Goal: Task Accomplishment & Management: Use online tool/utility

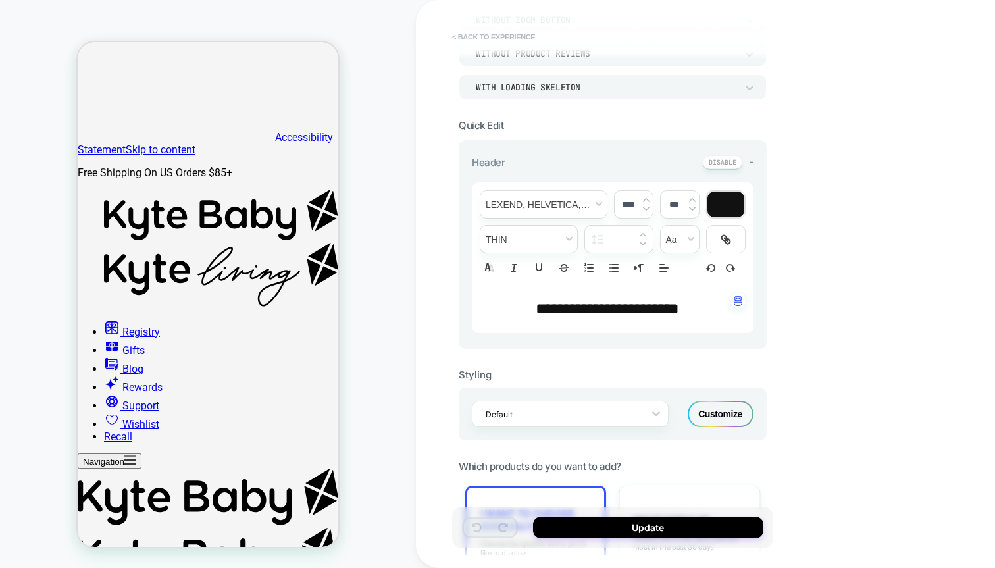
click at [0, 0] on button "< Back to experience" at bounding box center [0, 0] width 0 height 0
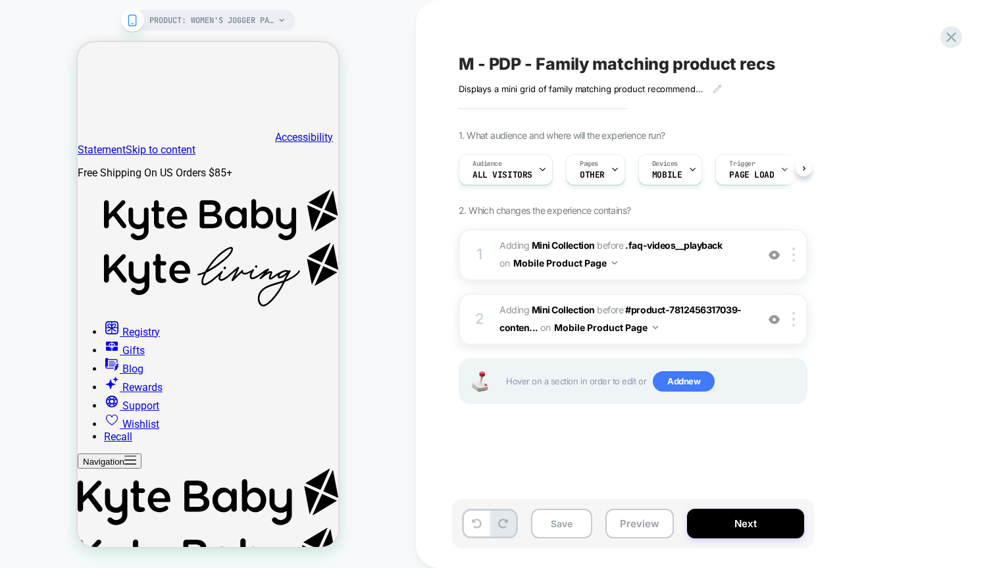
click at [511, 38] on div "M - PDP - Family matching product recs Displays a mini grid of family matching …" at bounding box center [699, 284] width 494 height 542
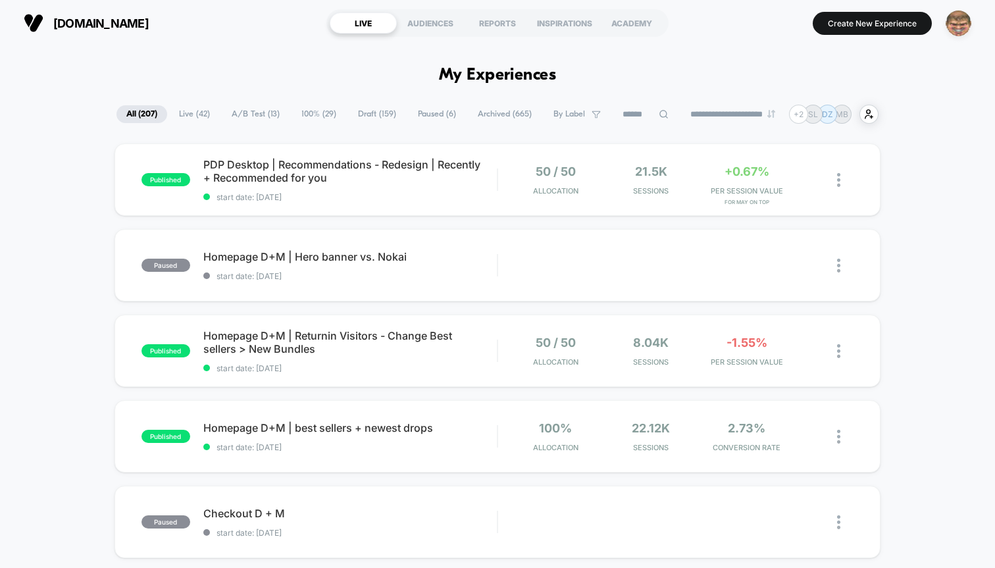
click at [951, 29] on img "button" at bounding box center [959, 24] width 26 height 26
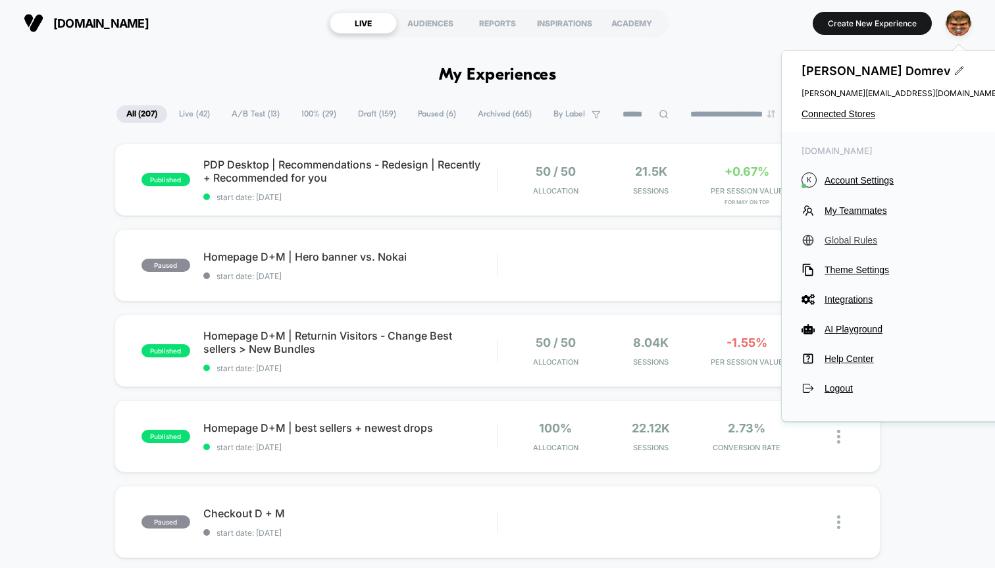
click at [861, 242] on span "Global Rules" at bounding box center [912, 240] width 174 height 11
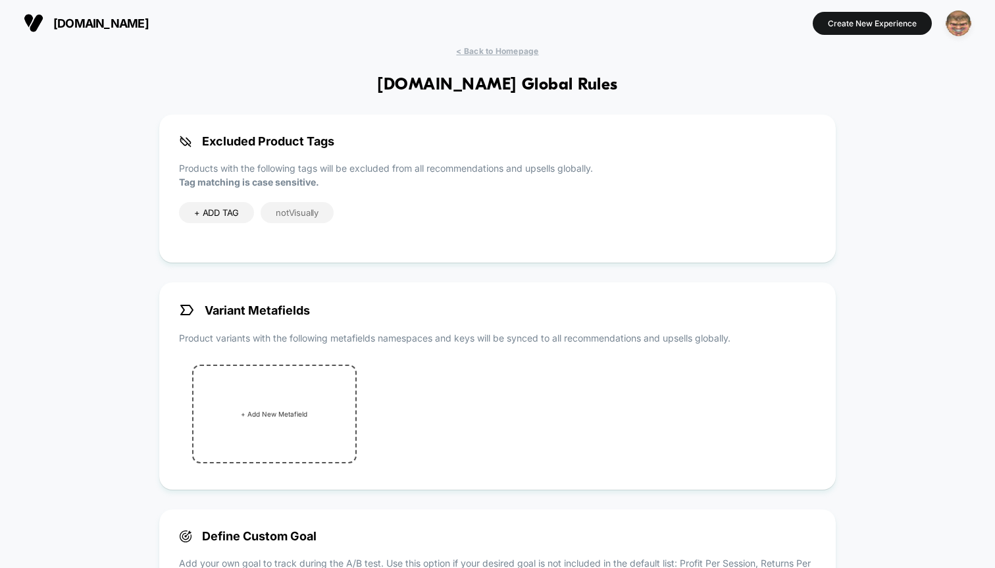
click at [959, 22] on img "button" at bounding box center [959, 24] width 26 height 26
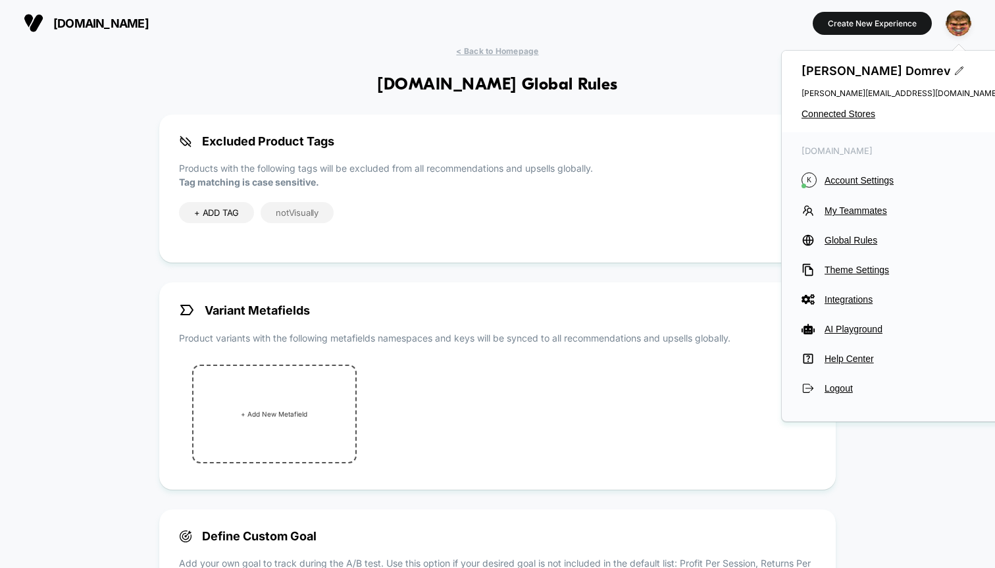
drag, startPoint x: 912, startPoint y: 232, endPoint x: 780, endPoint y: 232, distance: 132.3
click at [780, 232] on body "[DOMAIN_NAME] Create New Experience [DOMAIN_NAME] < Back to Homepage [DOMAIN_NA…" at bounding box center [497, 284] width 995 height 568
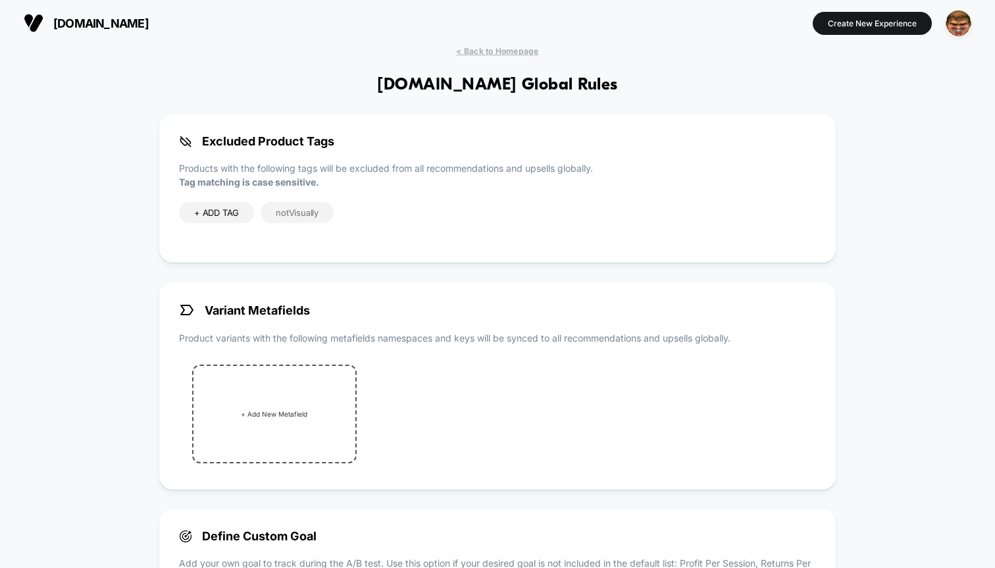
click at [959, 6] on div "[DOMAIN_NAME] Create New Experience" at bounding box center [497, 23] width 995 height 46
click at [959, 9] on div at bounding box center [959, 23] width 34 height 33
click at [956, 14] on img "button" at bounding box center [959, 24] width 26 height 26
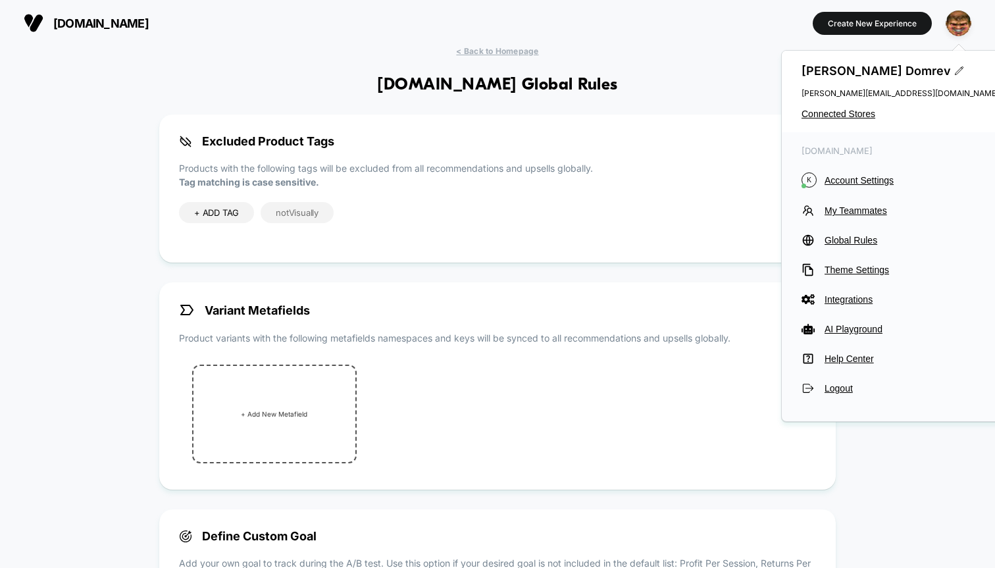
click at [633, 161] on p "Products with the following tags will be excluded from all recommendations and …" at bounding box center [497, 175] width 637 height 28
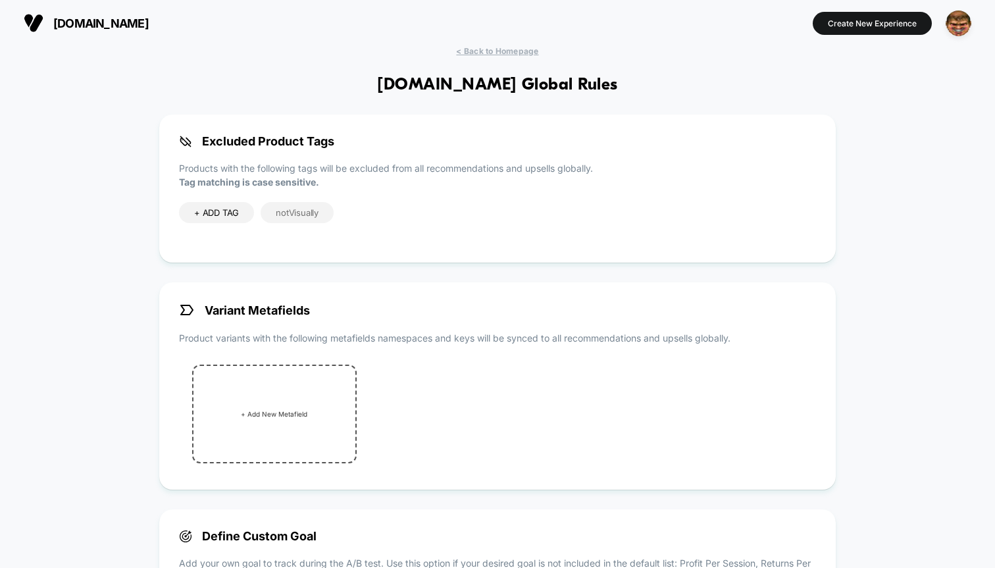
click at [727, 203] on div "+ ADD TAG notVisually" at bounding box center [497, 225] width 637 height 47
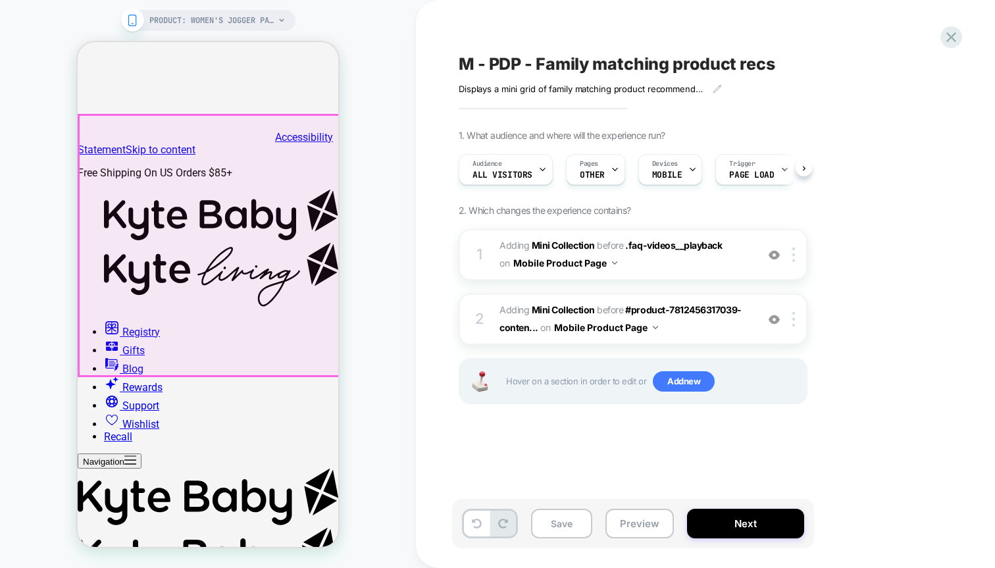
scroll to position [0, 1]
